Goal: Task Accomplishment & Management: Use online tool/utility

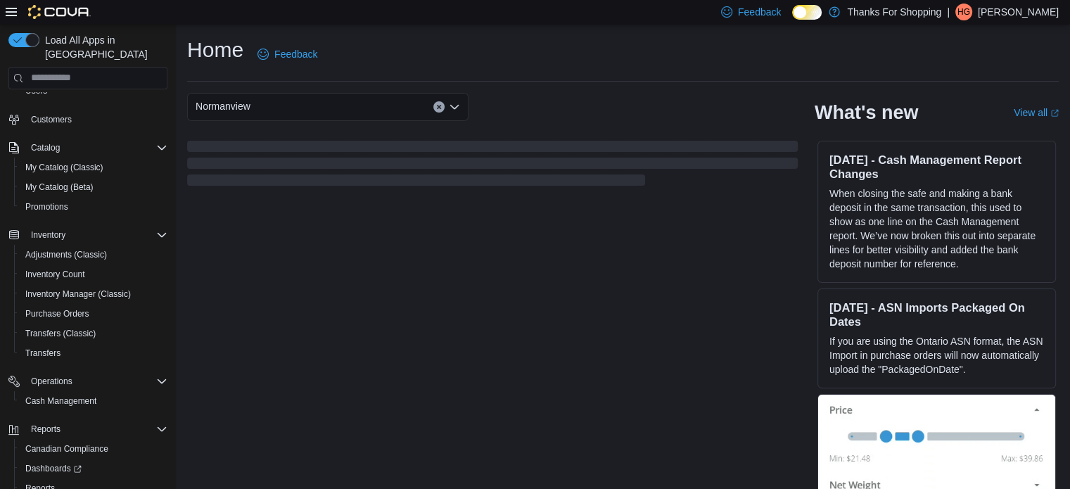
scroll to position [121, 0]
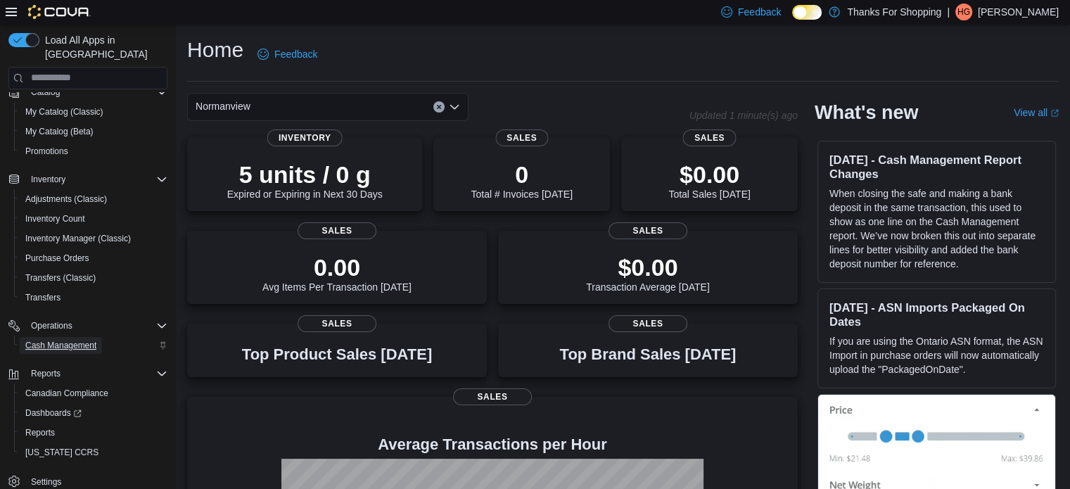
click at [64, 337] on span "Cash Management" at bounding box center [60, 345] width 71 height 17
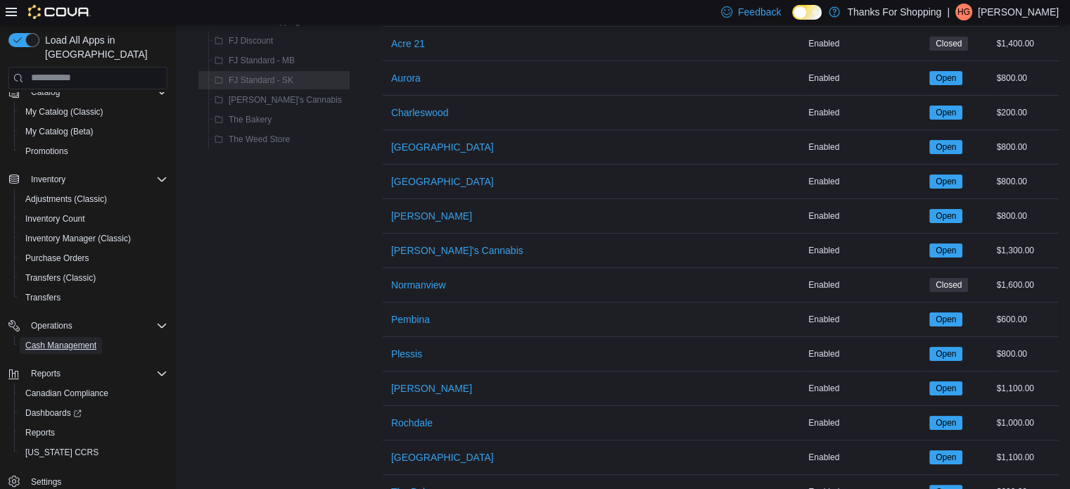
scroll to position [211, 0]
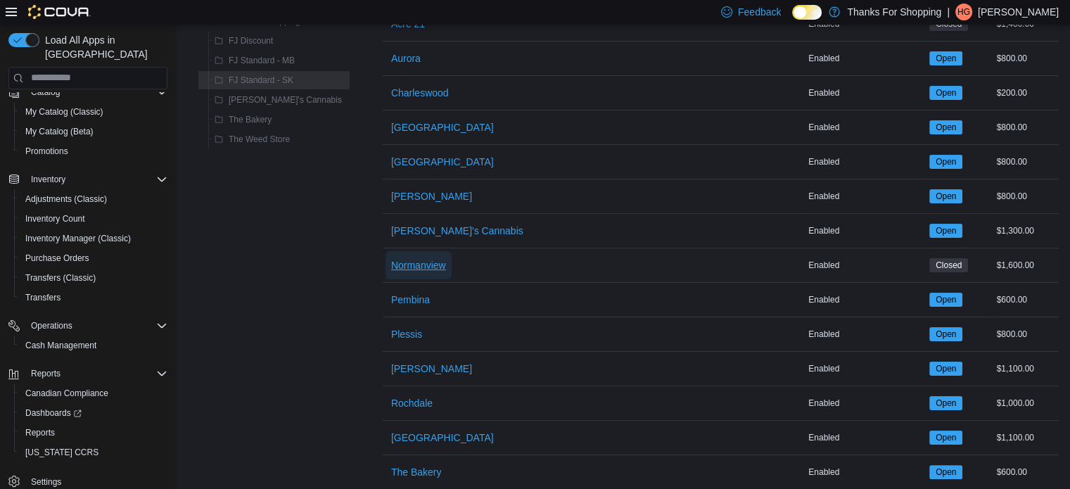
click at [391, 267] on span "Normanview" at bounding box center [418, 265] width 55 height 14
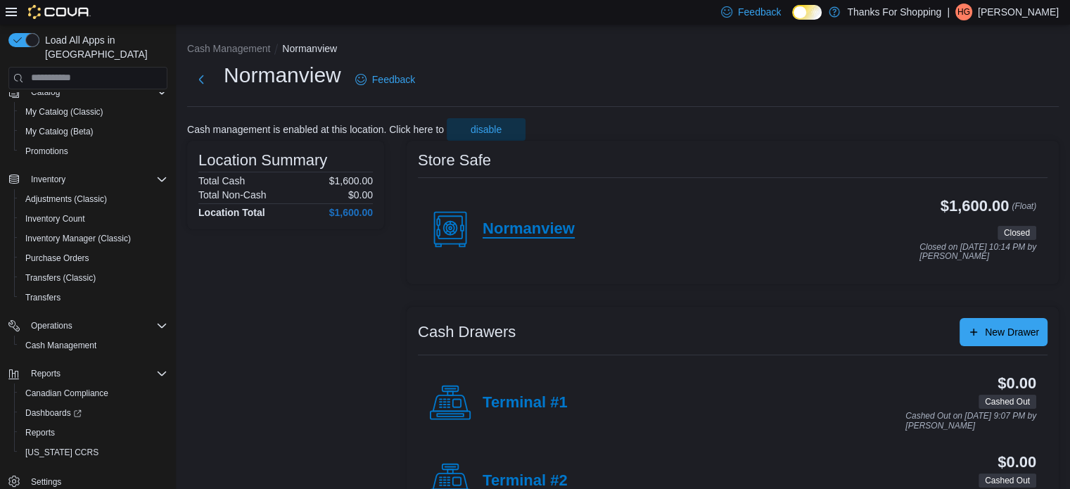
click at [529, 230] on h4 "Normanview" at bounding box center [529, 229] width 92 height 18
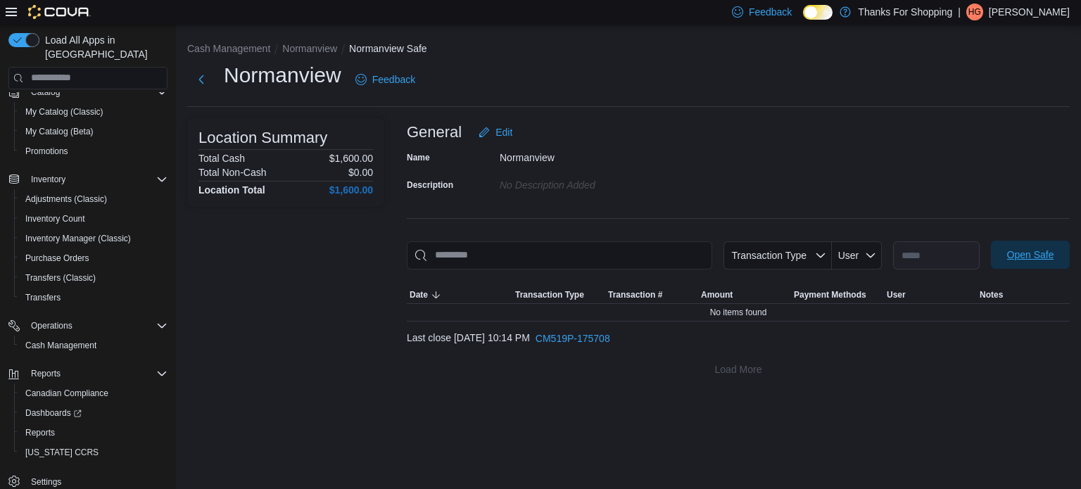
click at [1042, 260] on span "Open Safe" at bounding box center [1030, 255] width 47 height 14
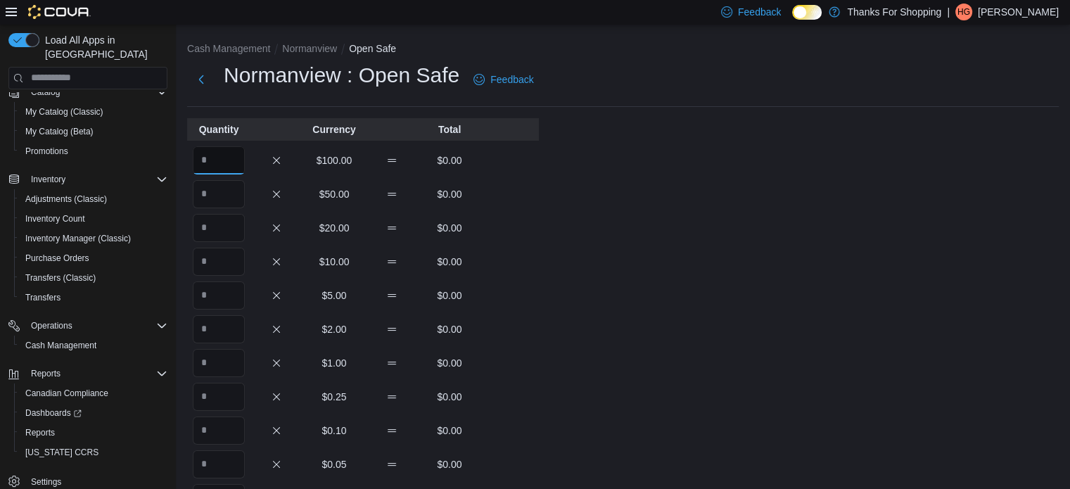
click at [239, 169] on input "Quantity" at bounding box center [219, 160] width 52 height 28
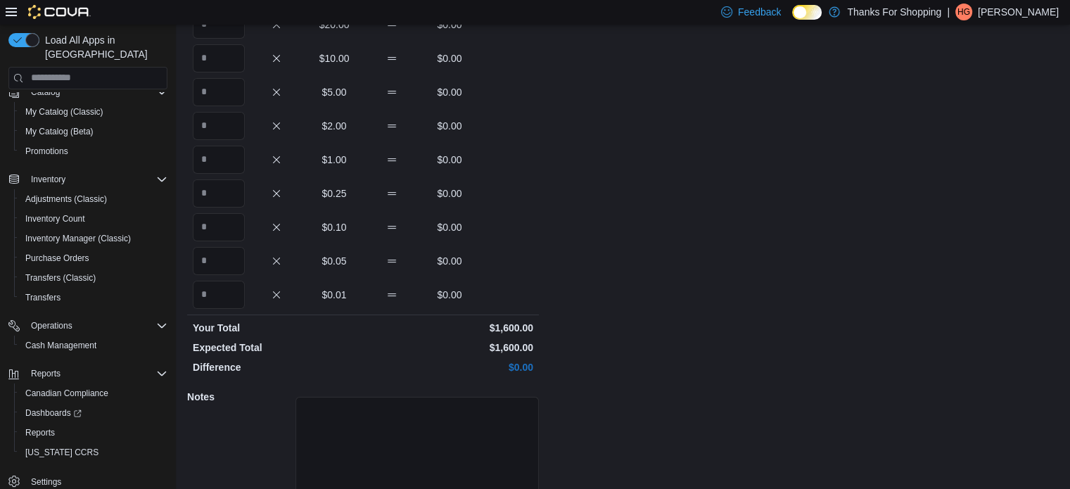
scroll to position [269, 0]
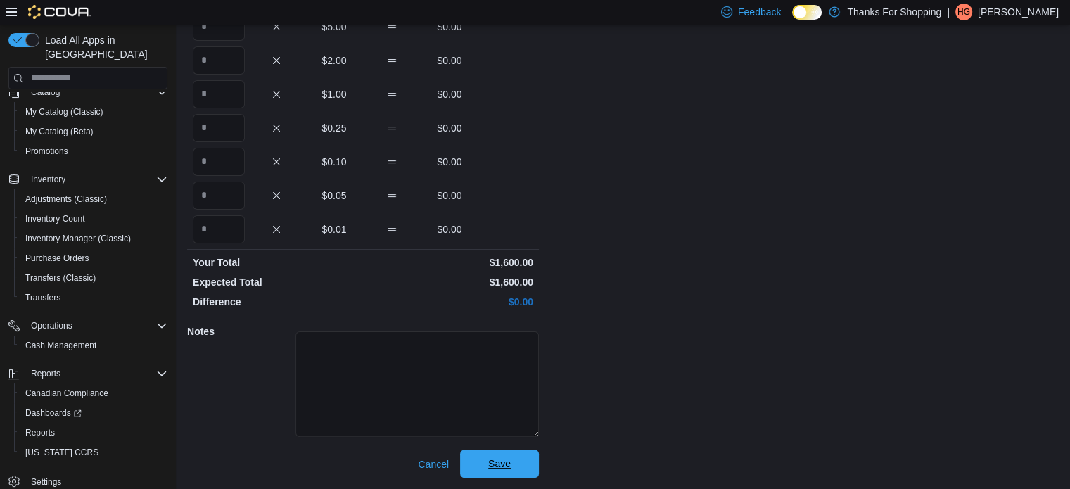
type input "**"
click at [481, 460] on span "Save" at bounding box center [500, 464] width 62 height 28
